Goal: Task Accomplishment & Management: Manage account settings

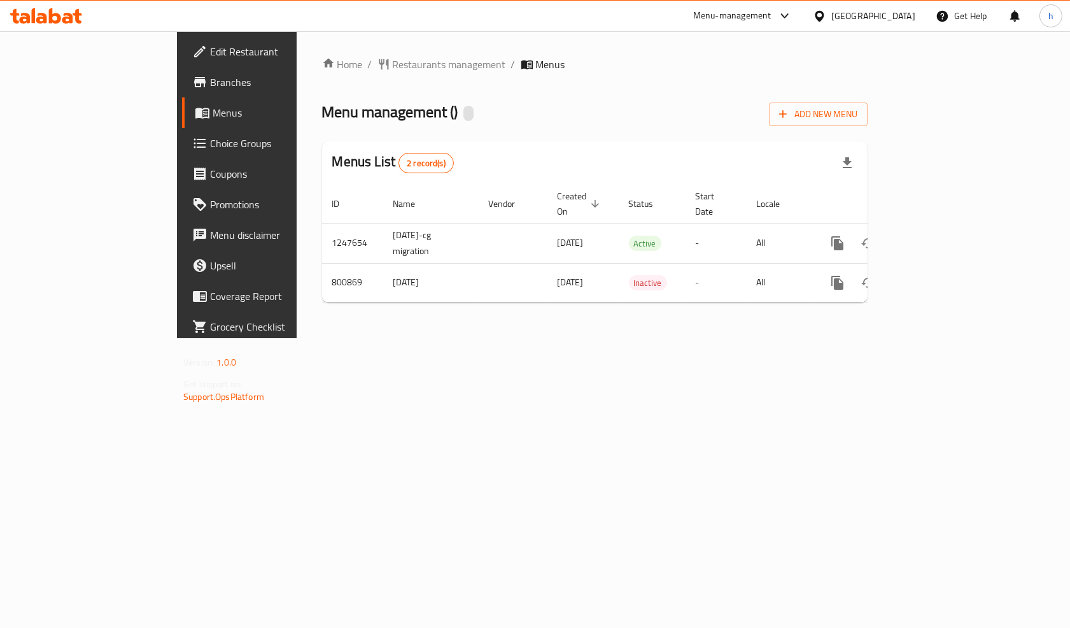
click at [210, 137] on span "Choice Groups" at bounding box center [278, 143] width 136 height 15
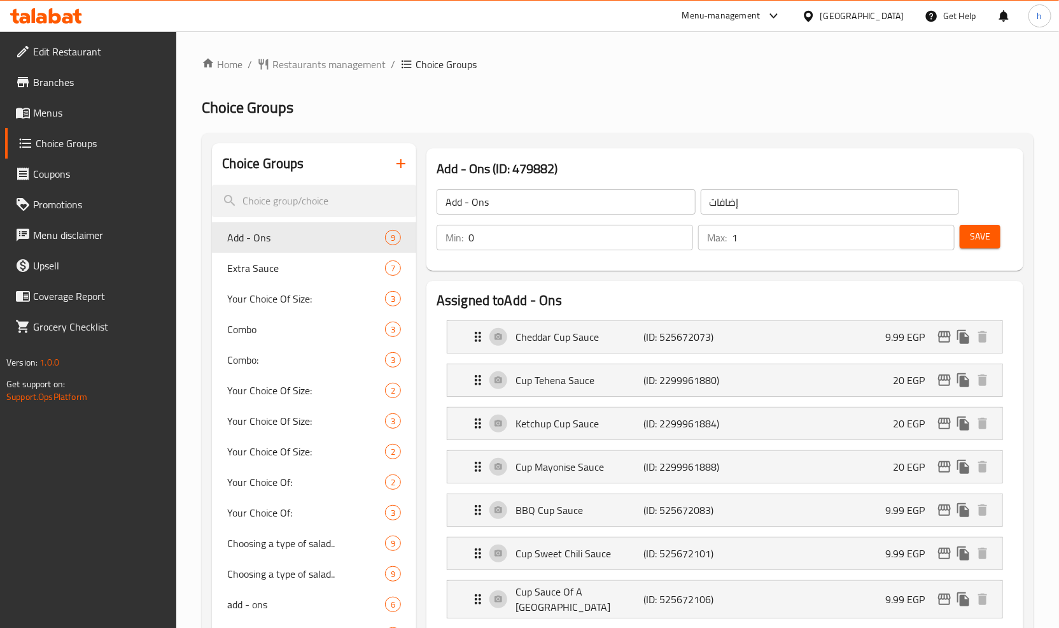
click at [608, 66] on ol "Home / Restaurants management / Choice Groups" at bounding box center [618, 64] width 832 height 15
click at [313, 67] on span "Restaurants management" at bounding box center [328, 64] width 113 height 15
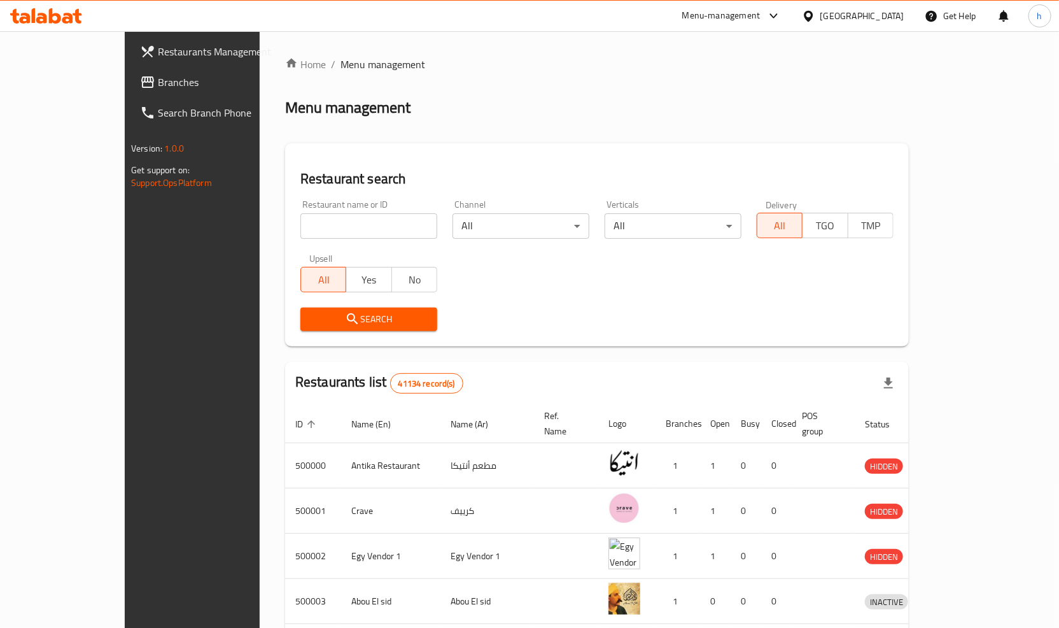
click at [158, 84] on span "Branches" at bounding box center [225, 81] width 134 height 15
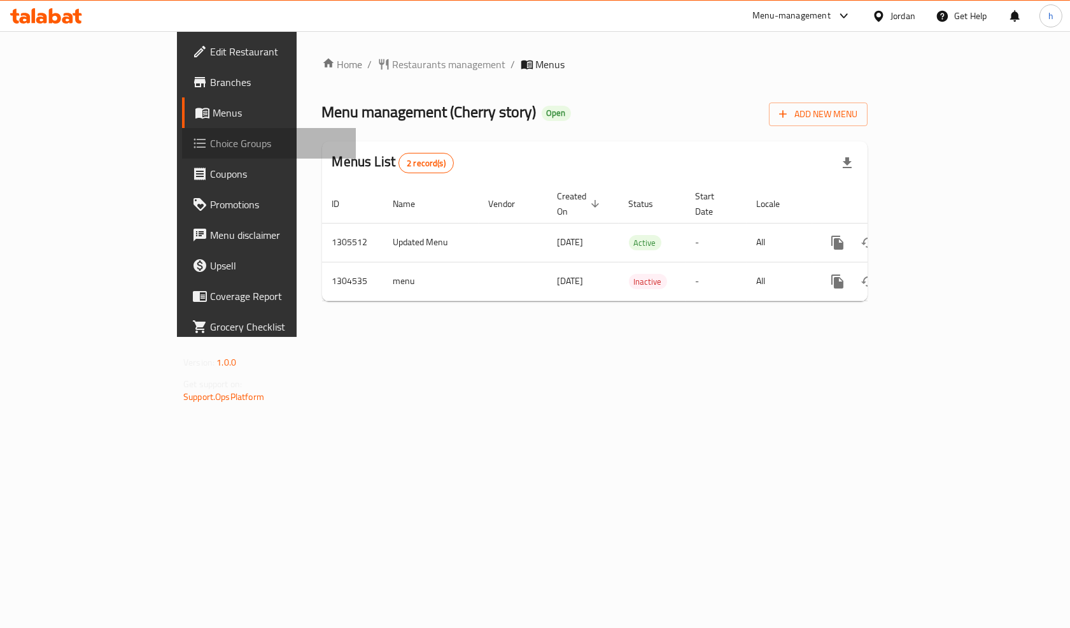
click at [210, 147] on span "Choice Groups" at bounding box center [278, 143] width 136 height 15
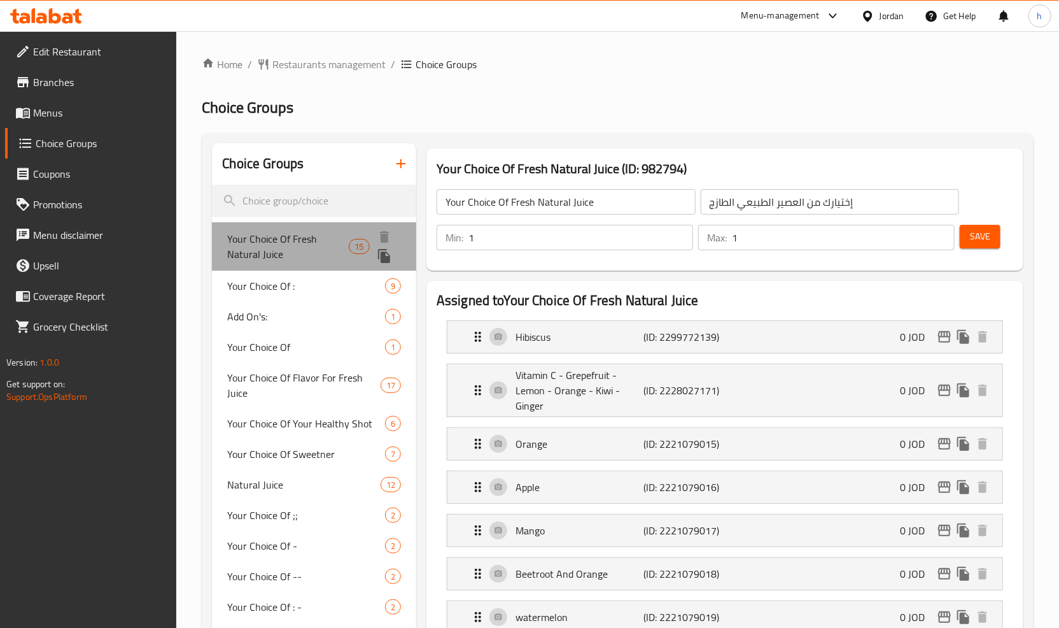
click at [323, 227] on div "Your Choice Of Fresh Natural Juice 15" at bounding box center [314, 246] width 204 height 48
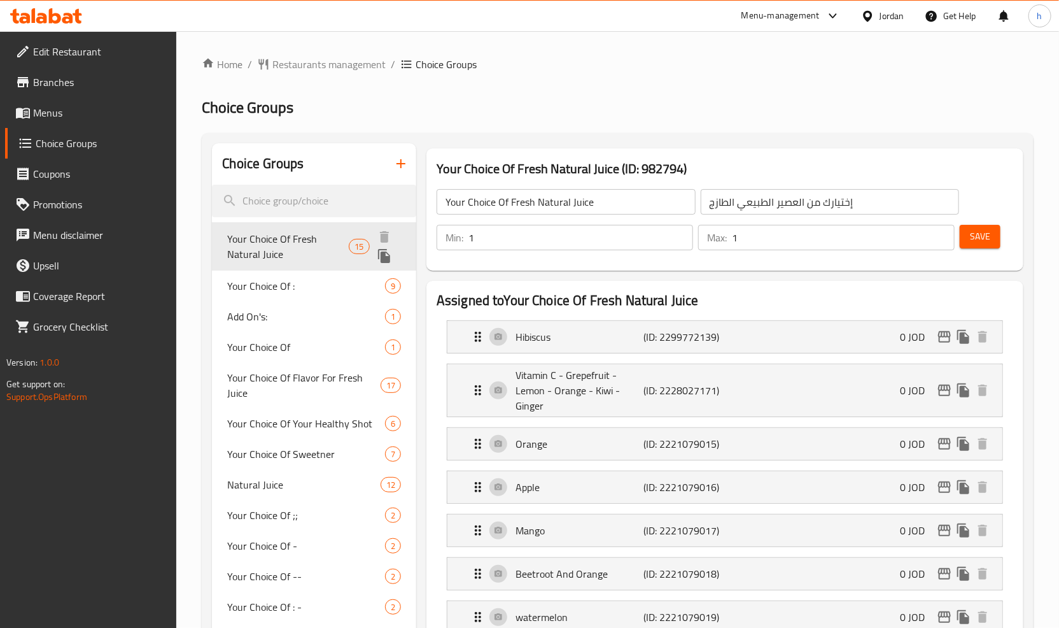
click at [271, 243] on span "Your Choice Of Fresh Natural Juice" at bounding box center [288, 246] width 122 height 31
